Goal: Task Accomplishment & Management: Complete application form

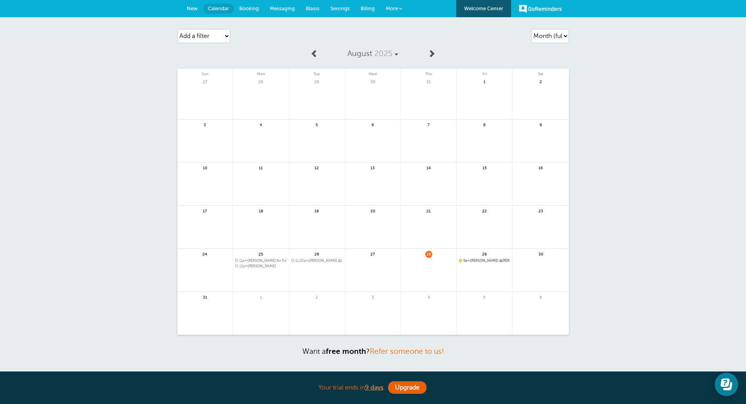
click at [192, 10] on span "New" at bounding box center [192, 8] width 11 height 6
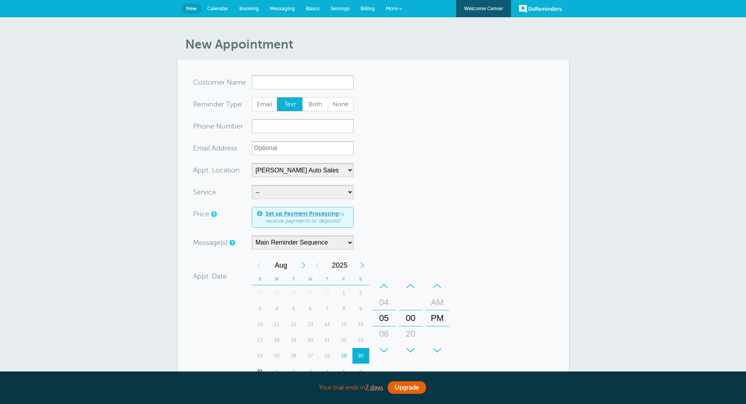
select select "24897"
click at [273, 84] on input "x-no-autofill" at bounding box center [303, 82] width 102 height 14
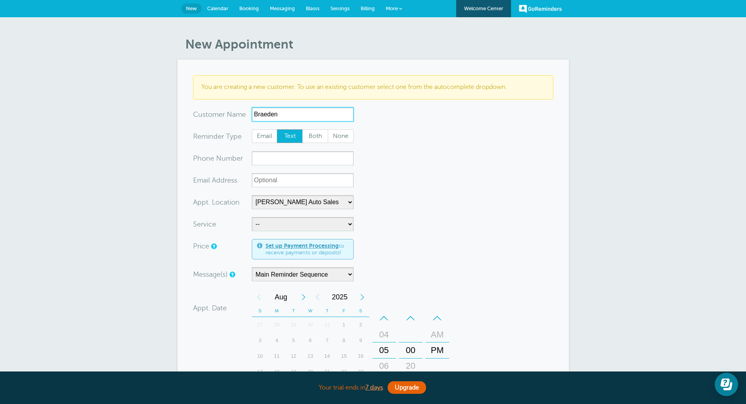
click at [268, 115] on input "Braeden" at bounding box center [303, 114] width 102 height 14
click at [287, 114] on input "Braden" at bounding box center [303, 114] width 102 height 14
type input "Braden Rohring"
click at [279, 157] on input "xxx-no-autofill" at bounding box center [303, 158] width 102 height 14
type input "2313603531"
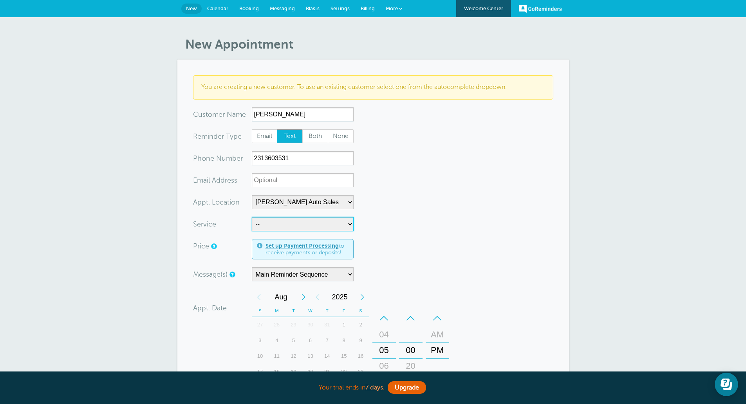
click at [304, 224] on select "-- Full Detail Service Appointment" at bounding box center [303, 224] width 102 height 14
select select "28097"
click at [252, 217] on select "-- Full Detail Service Appointment" at bounding box center [303, 224] width 102 height 14
click at [434, 235] on form "You are creating a new customer. To use an existing customer select one from th…" at bounding box center [373, 295] width 360 height 441
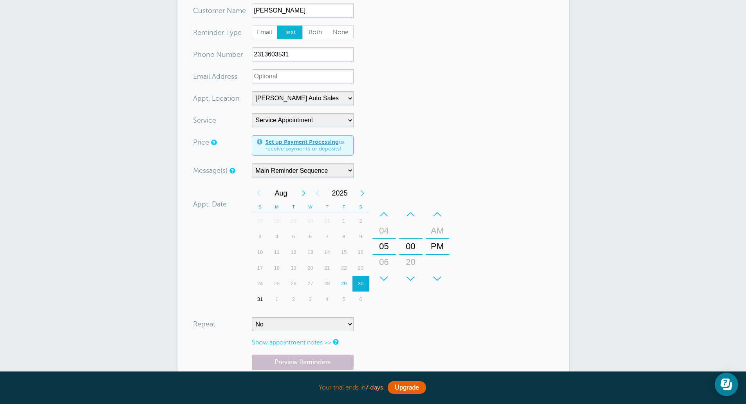
scroll to position [118, 0]
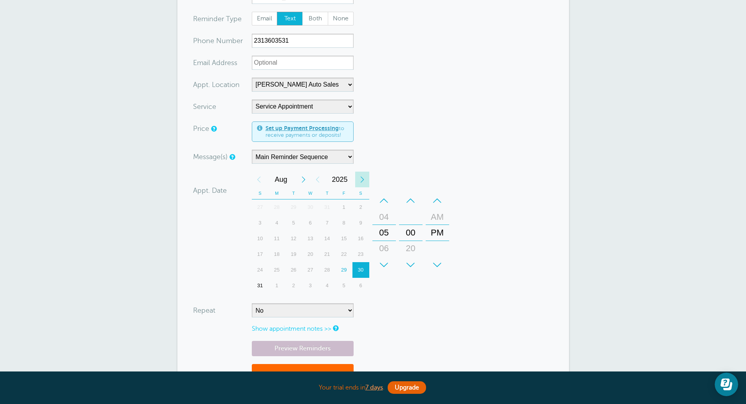
click at [362, 178] on div "Next Year" at bounding box center [362, 180] width 14 height 16
click at [311, 224] on div "5" at bounding box center [310, 223] width 17 height 16
click at [438, 216] on div "AM" at bounding box center [437, 217] width 19 height 16
click at [384, 203] on div "–" at bounding box center [385, 201] width 24 height 16
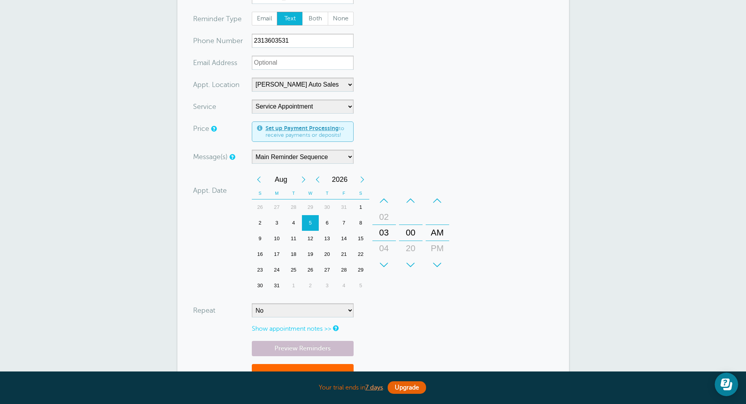
click at [384, 203] on div "–" at bounding box center [385, 201] width 24 height 16
click at [385, 266] on div "+" at bounding box center [385, 265] width 24 height 16
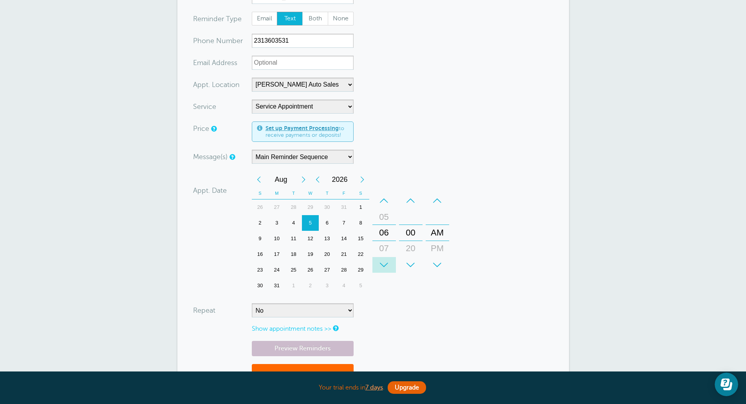
click at [385, 266] on div "+" at bounding box center [385, 265] width 24 height 16
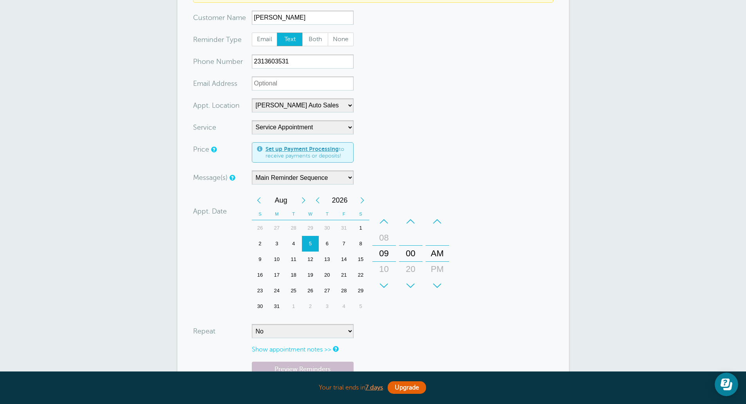
scroll to position [78, 0]
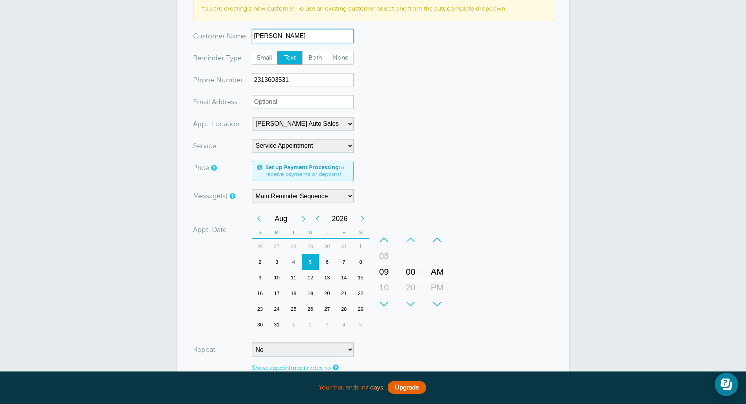
click at [302, 36] on input "Braden Rohring" at bounding box center [303, 36] width 102 height 14
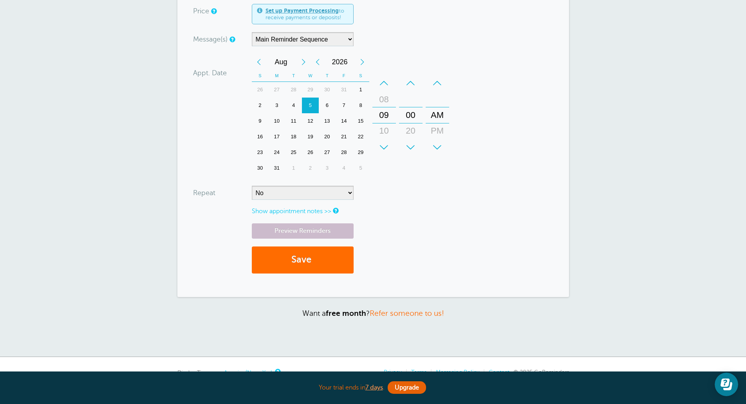
type input "Braden Rohrint"
click at [327, 268] on button "Save" at bounding box center [303, 259] width 102 height 27
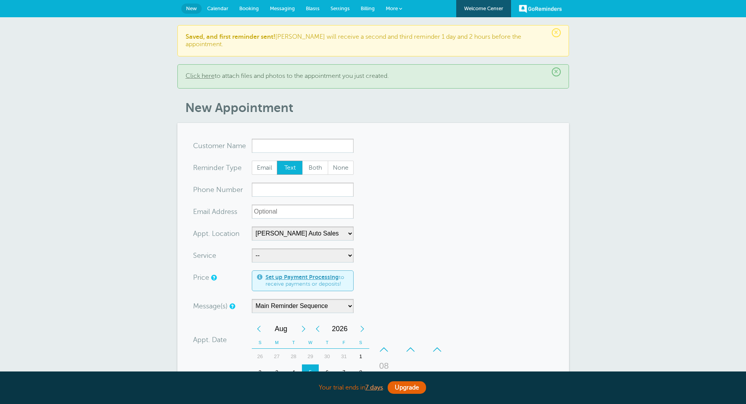
select select "24897"
